Goal: Find specific page/section: Find specific page/section

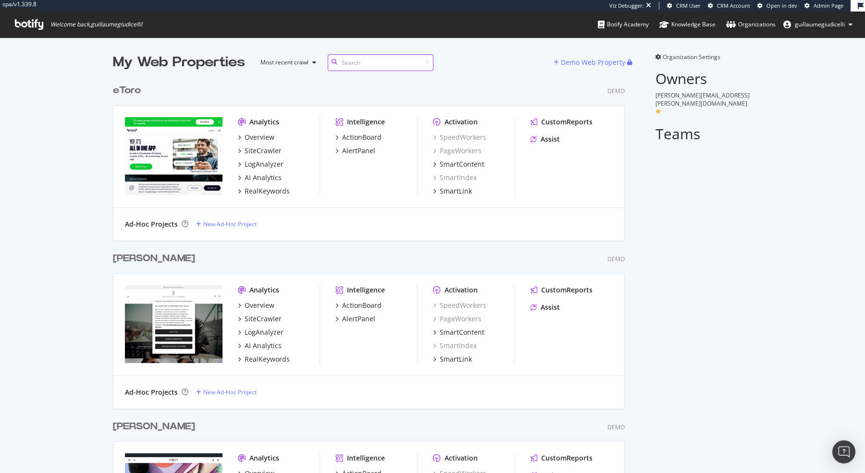
click at [358, 67] on input at bounding box center [381, 62] width 106 height 17
click at [825, 2] on span "Admin Page" at bounding box center [828, 5] width 30 height 7
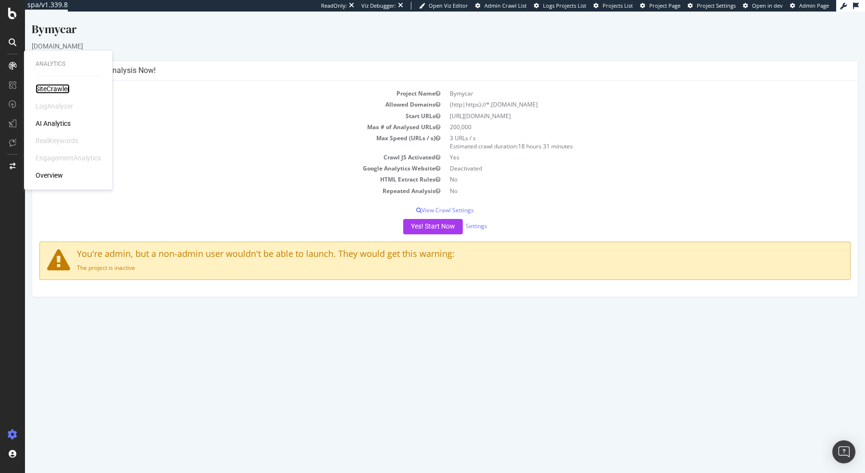
click at [61, 87] on div "SiteCrawler" at bounding box center [53, 89] width 34 height 10
